Goal: Understand process/instructions

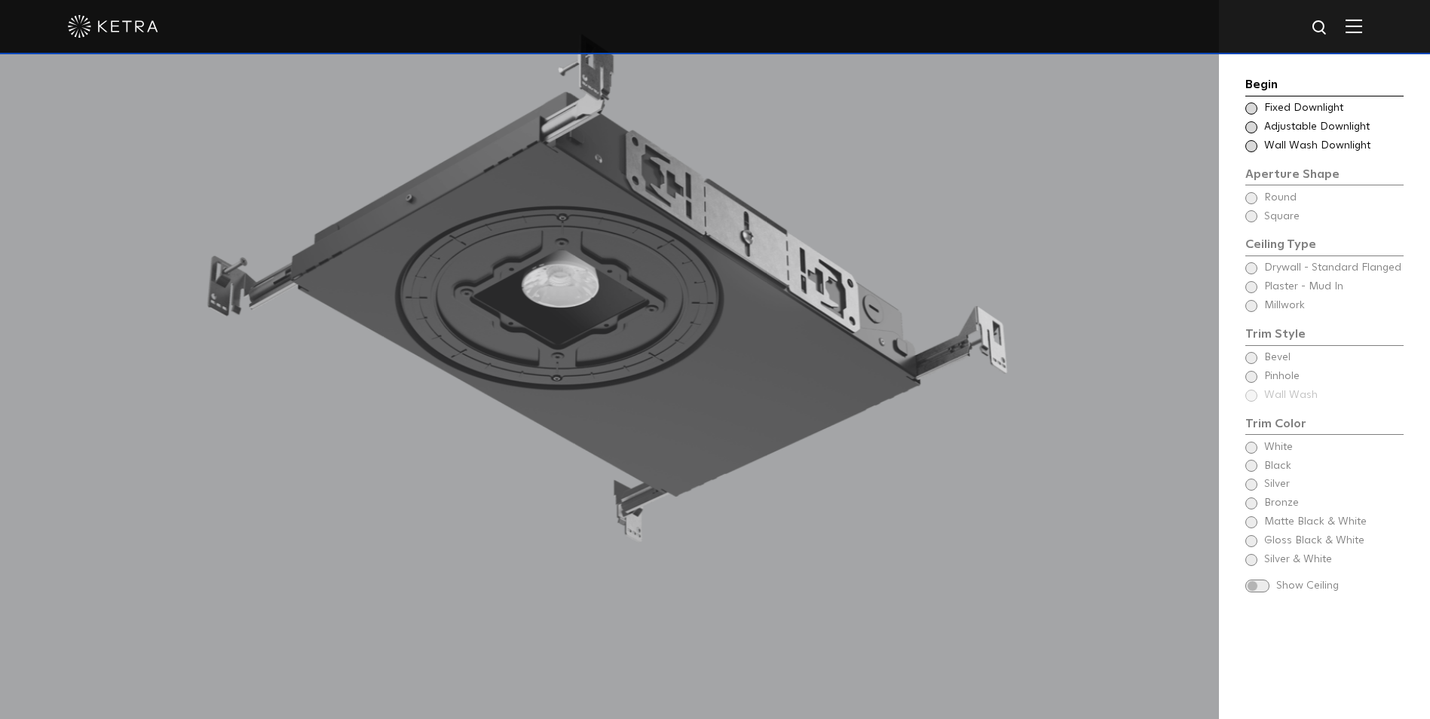
scroll to position [1583, 0]
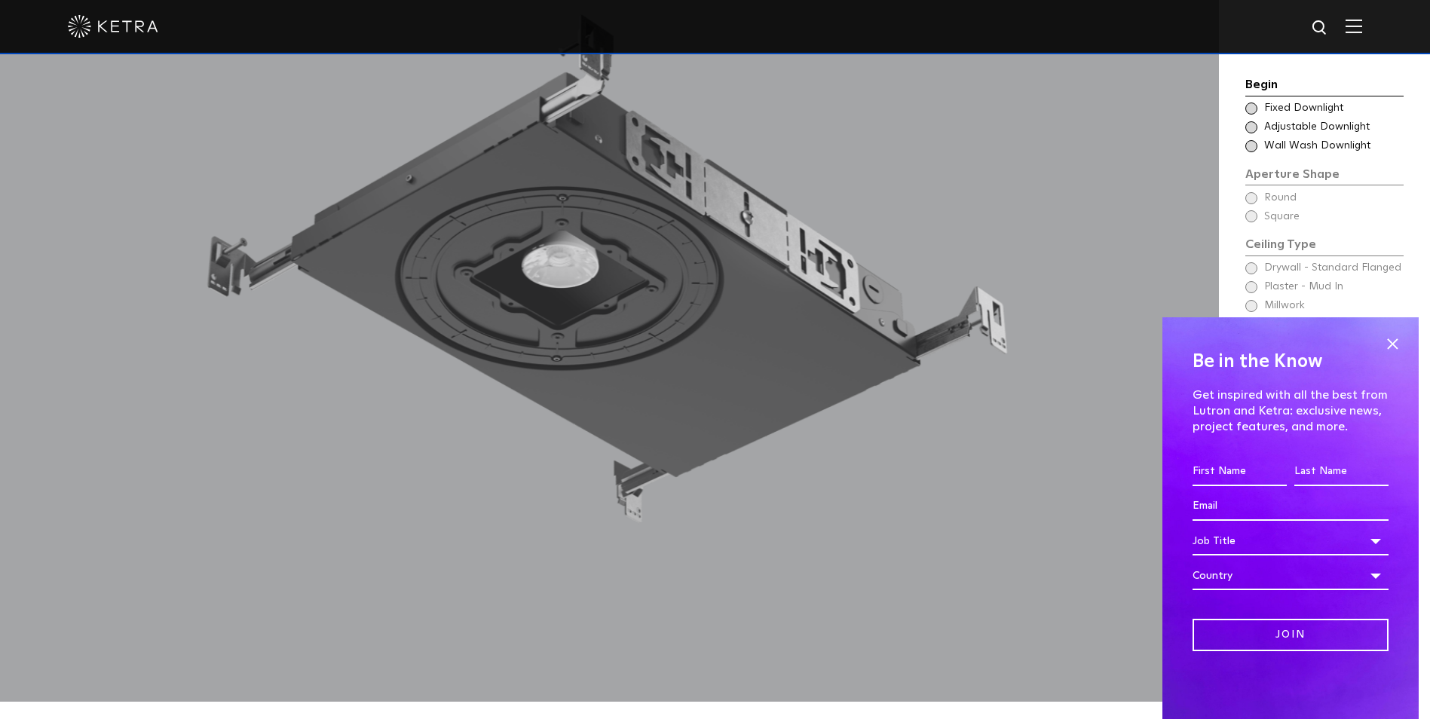
click at [1404, 338] on div "Be in the Know Get inspired with all the best from Lutron and [PERSON_NAME]: ex…" at bounding box center [1291, 518] width 256 height 402
click at [1401, 339] on span at bounding box center [1392, 343] width 23 height 23
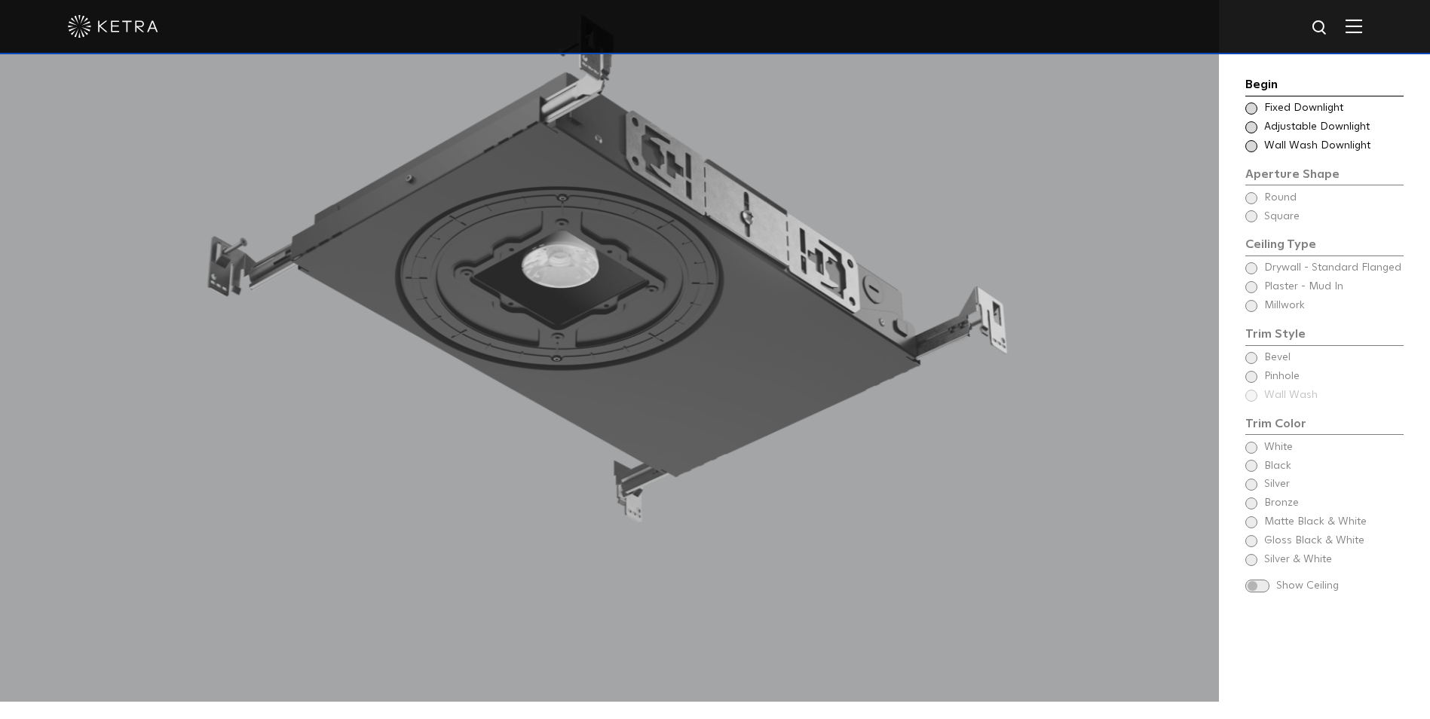
click at [1262, 128] on div "Choose Aperture Shape Adjustable Downlight" at bounding box center [1325, 127] width 158 height 15
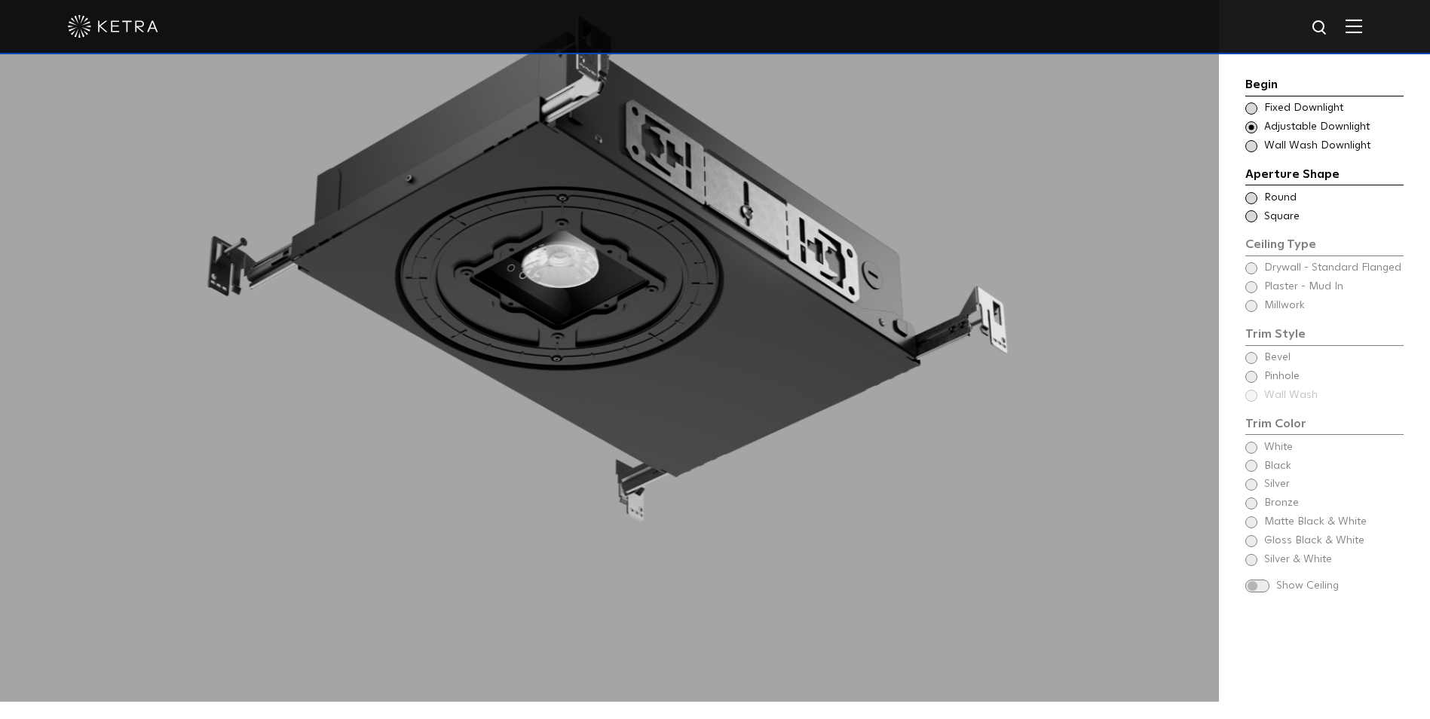
click at [1255, 198] on span at bounding box center [1252, 198] width 12 height 12
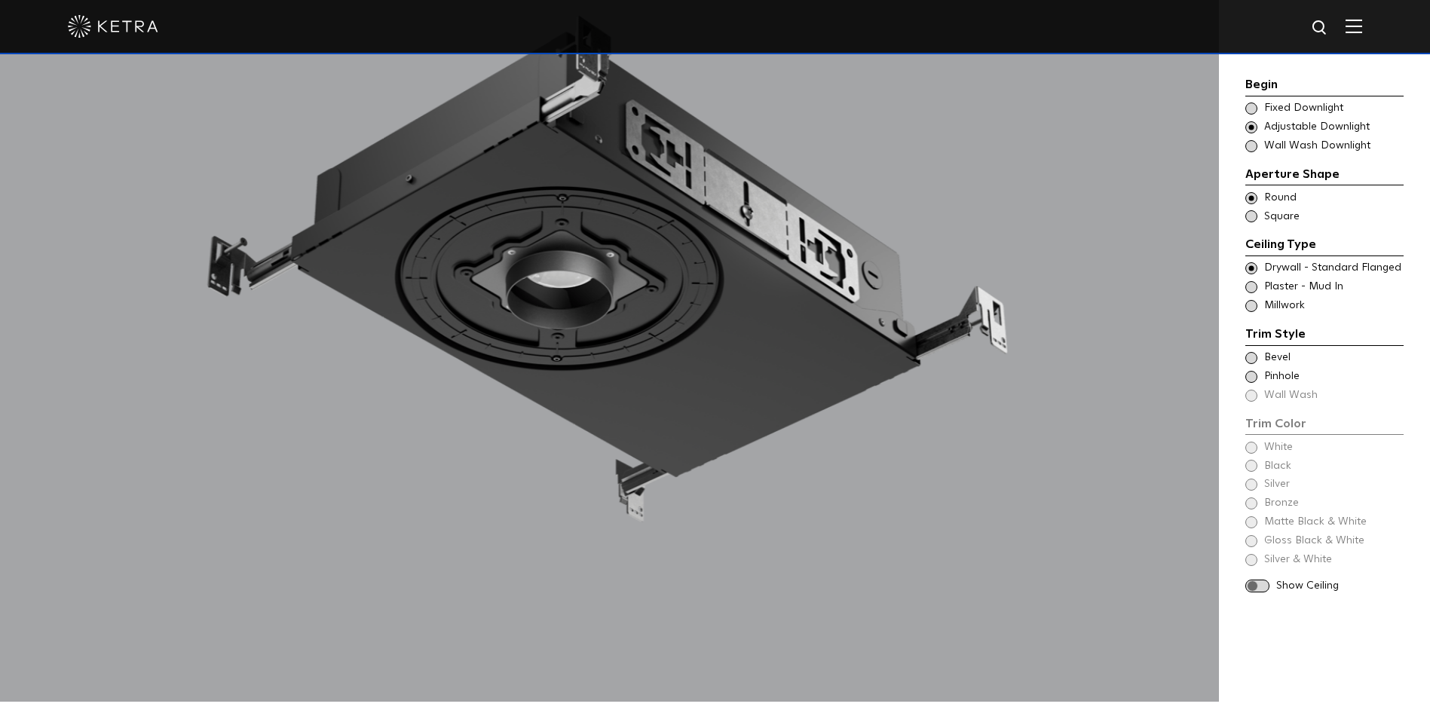
click at [1255, 359] on span at bounding box center [1252, 358] width 12 height 12
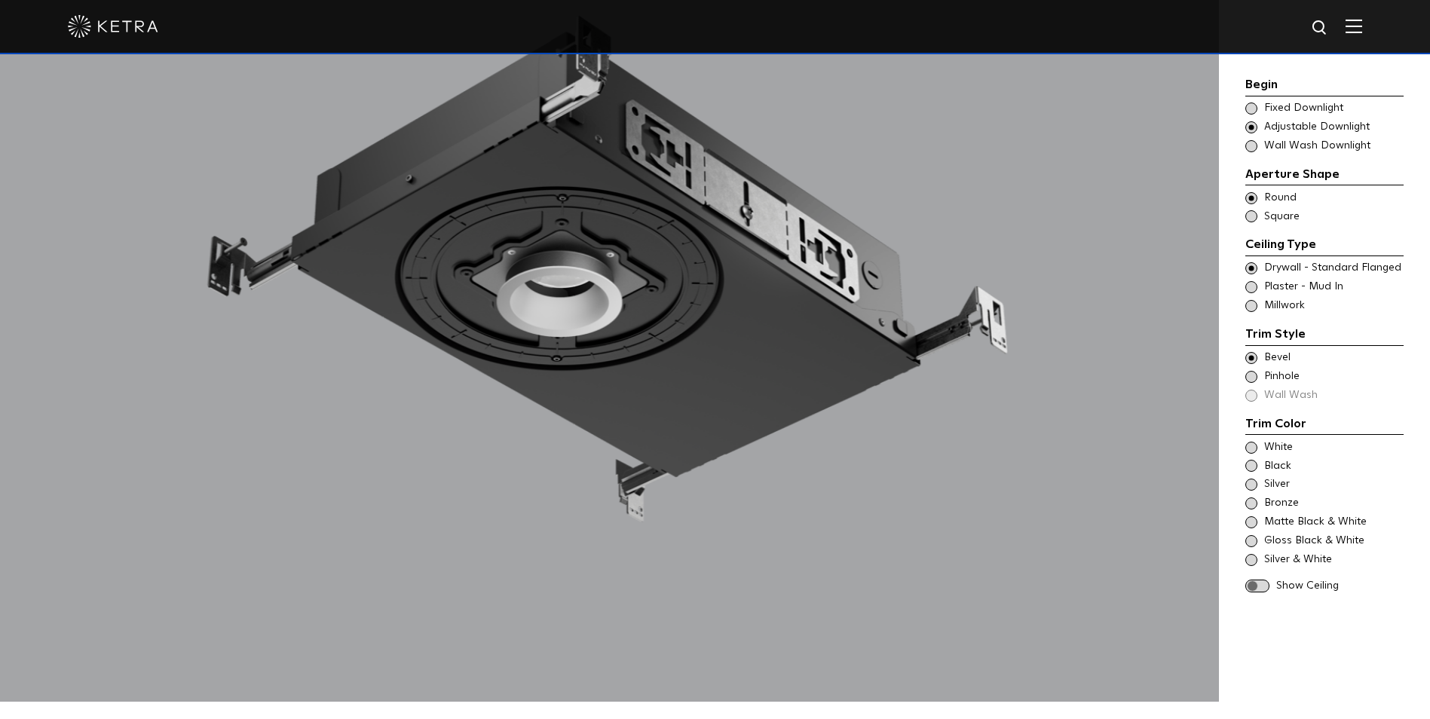
click at [1256, 577] on div "Begin Choose Aperture Shape Fixed Downlight Choose Aperture Shape Adjustable Do…" at bounding box center [1325, 336] width 158 height 522
click at [1261, 587] on span at bounding box center [1258, 586] width 24 height 13
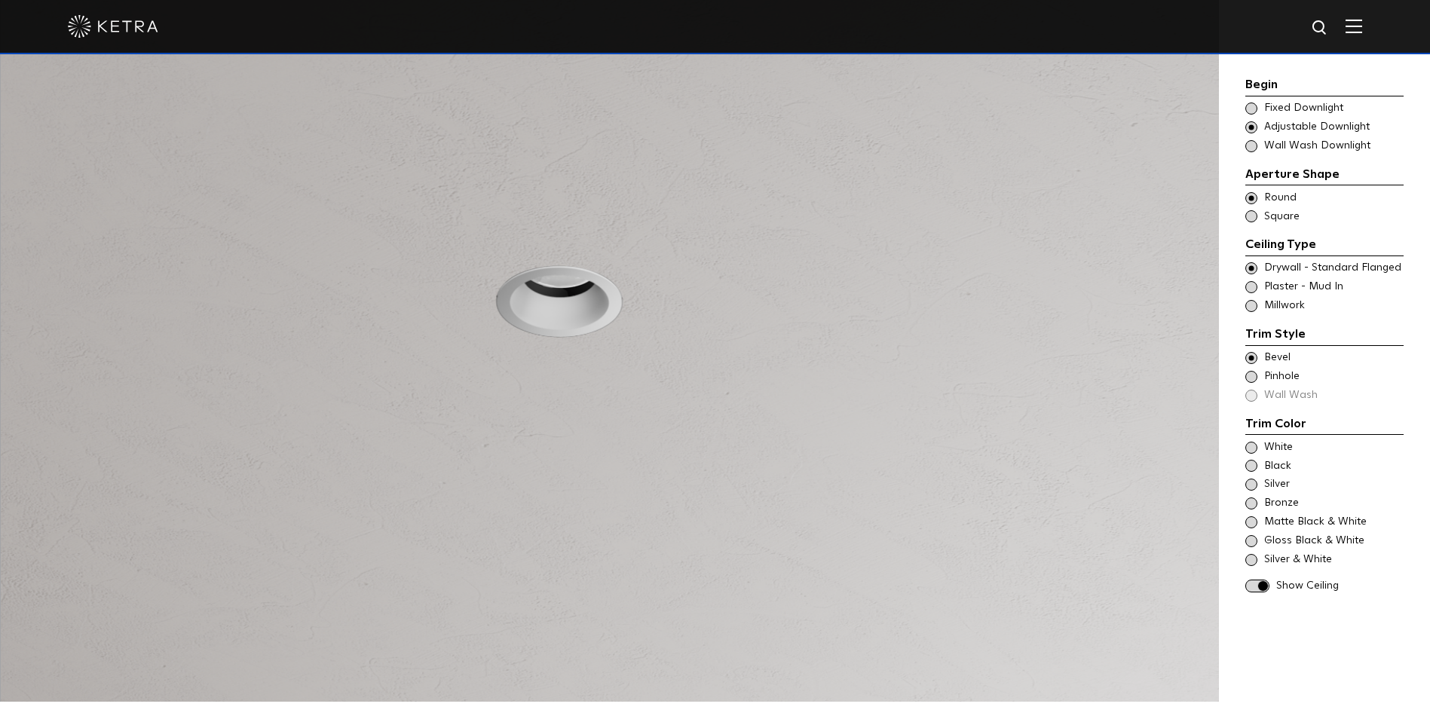
click at [1254, 522] on span at bounding box center [1252, 522] width 12 height 12
click at [1254, 543] on span at bounding box center [1252, 541] width 12 height 12
click at [1252, 551] on div "White Black Silver Bronze Matte Black & White" at bounding box center [1325, 503] width 158 height 127
click at [1252, 559] on span at bounding box center [1252, 560] width 12 height 12
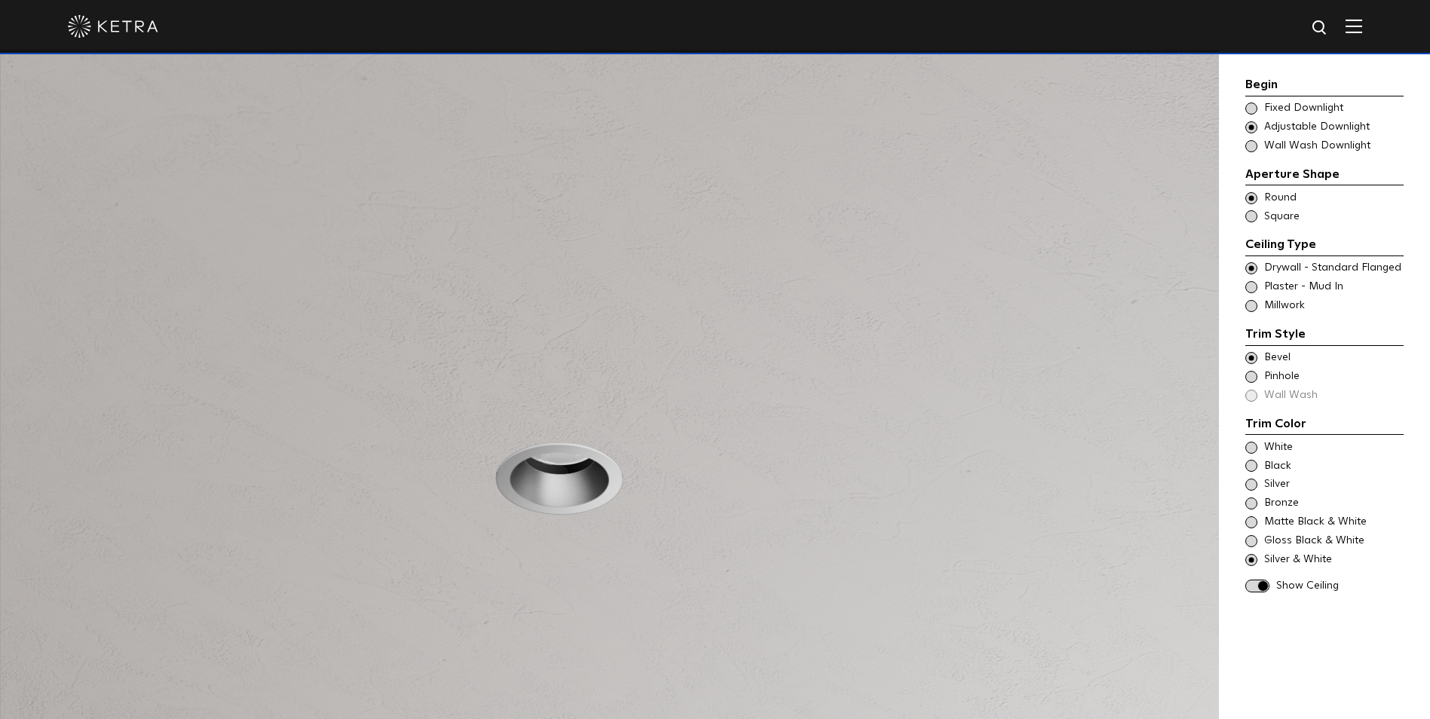
scroll to position [1432, 0]
click at [1252, 539] on span at bounding box center [1252, 541] width 12 height 12
click at [1249, 519] on span at bounding box center [1252, 522] width 12 height 12
